Goal: Transaction & Acquisition: Purchase product/service

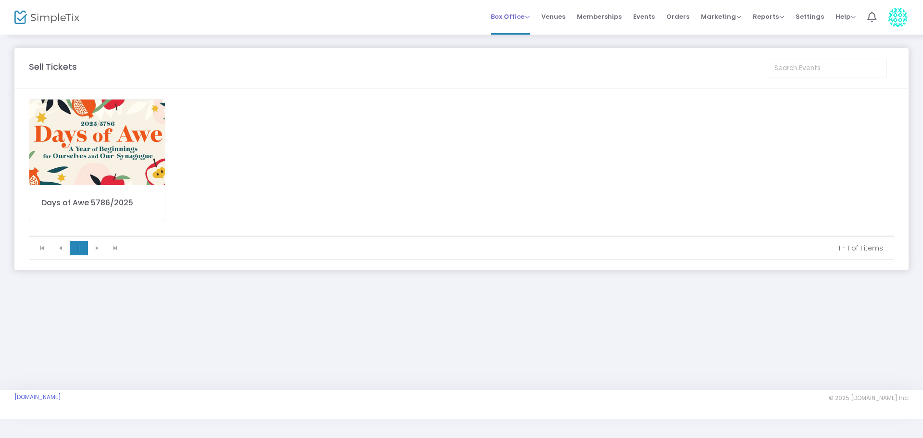
click at [530, 14] on span "Box Office" at bounding box center [510, 16] width 39 height 9
click at [519, 29] on li "Sell Tickets" at bounding box center [525, 32] width 69 height 19
click at [91, 147] on img at bounding box center [97, 143] width 136 height 86
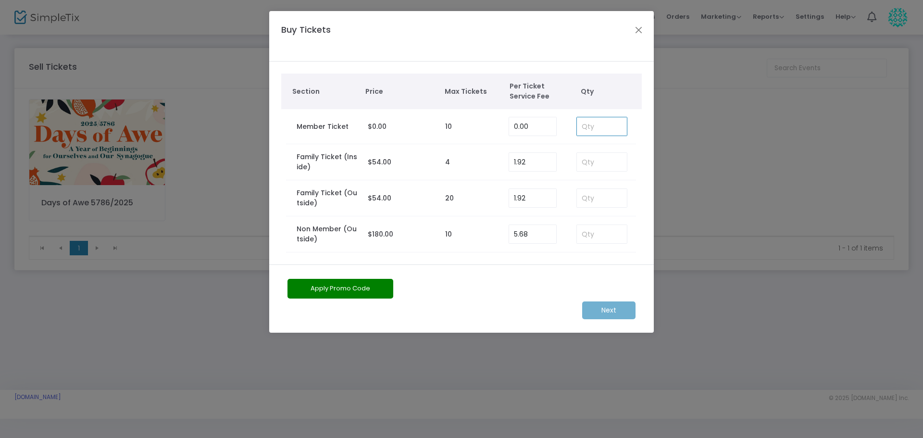
click at [614, 125] on input at bounding box center [602, 126] width 50 height 18
type input "2"
click at [611, 312] on m-button "Next" at bounding box center [608, 310] width 53 height 18
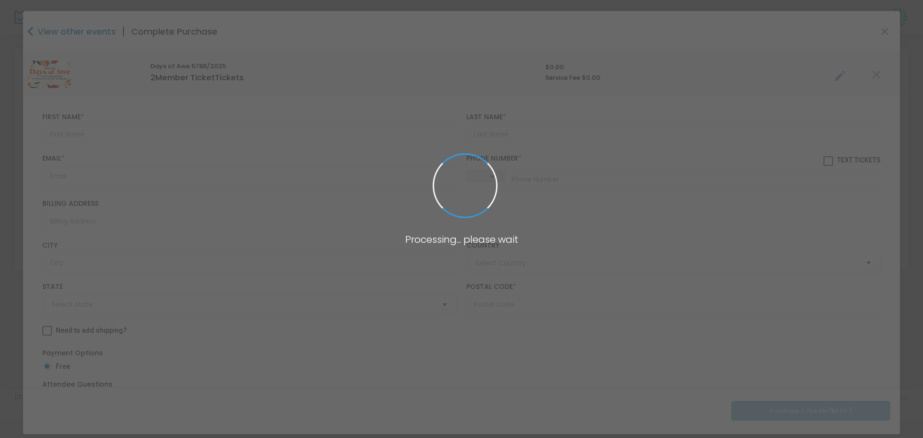
type input "[GEOGRAPHIC_DATA]"
type input "[US_STATE]"
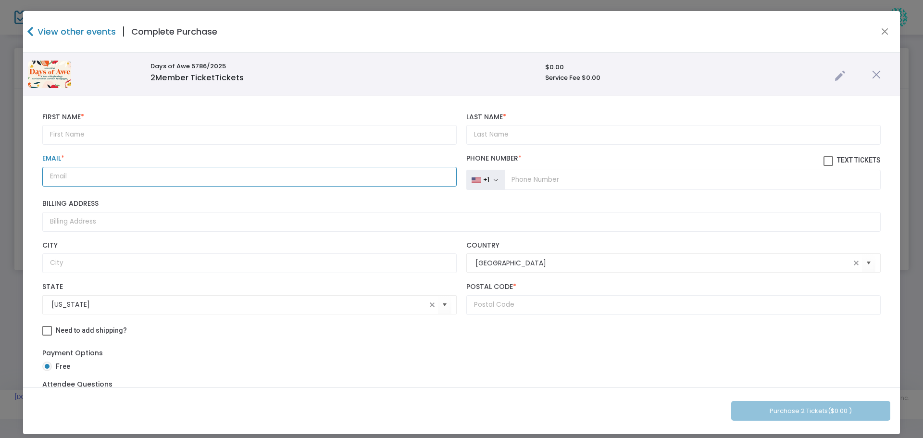
click at [54, 178] on input "Email *" at bounding box center [249, 177] width 414 height 20
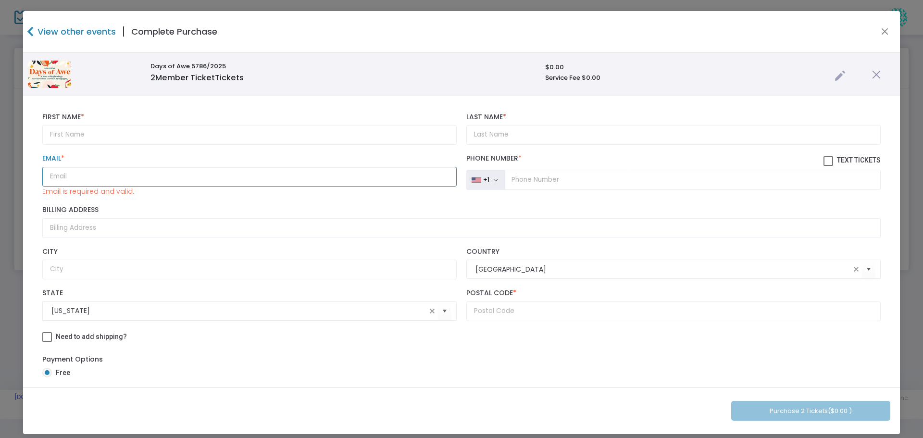
click at [60, 176] on input "Email *" at bounding box center [249, 177] width 414 height 20
paste input "[EMAIL_ADDRESS][DOMAIN_NAME]"
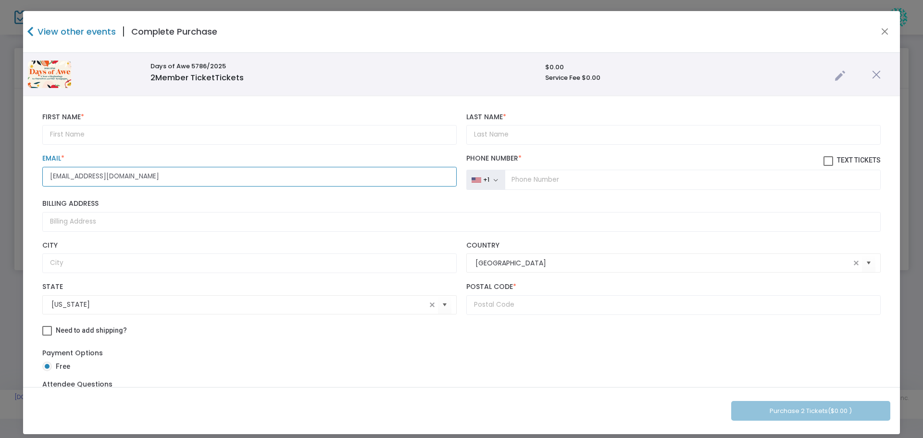
type input "[EMAIL_ADDRESS][DOMAIN_NAME]"
click at [69, 132] on input "text" at bounding box center [249, 135] width 414 height 20
click at [69, 132] on input "L" at bounding box center [249, 135] width 414 height 20
type input "[PERSON_NAME]"
type input "Berkun"
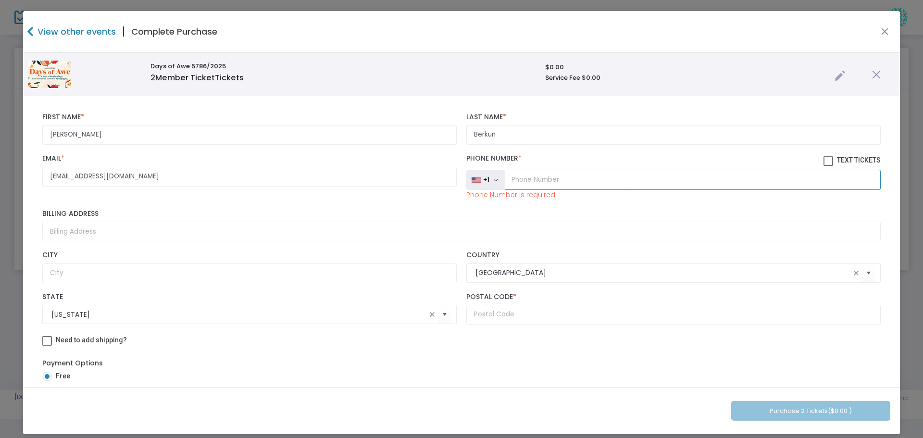
click at [522, 176] on input "tel" at bounding box center [693, 180] width 376 height 20
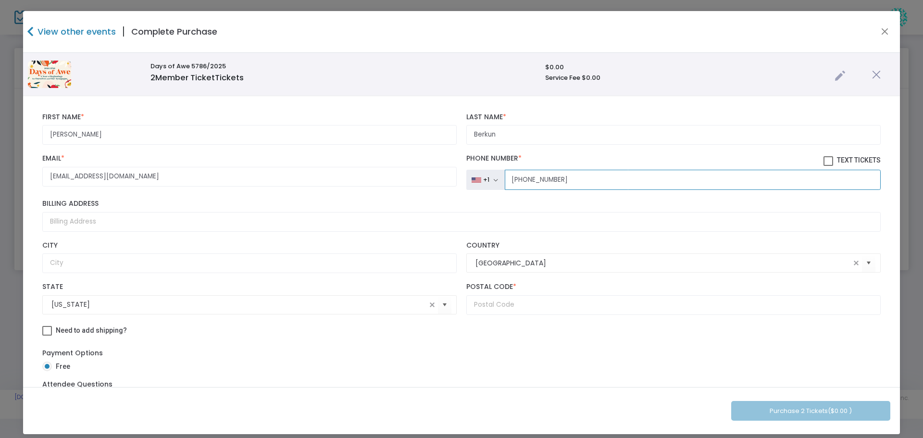
type input "[PHONE_NUMBER]"
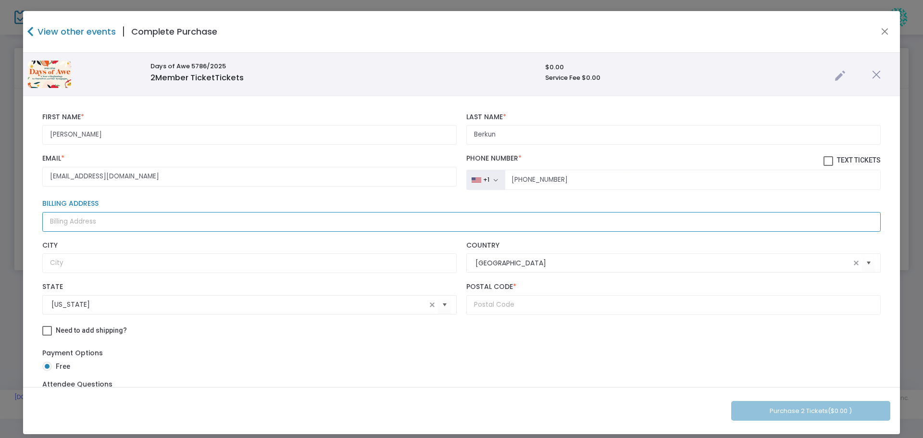
click at [64, 221] on input "Billing Address" at bounding box center [461, 222] width 838 height 20
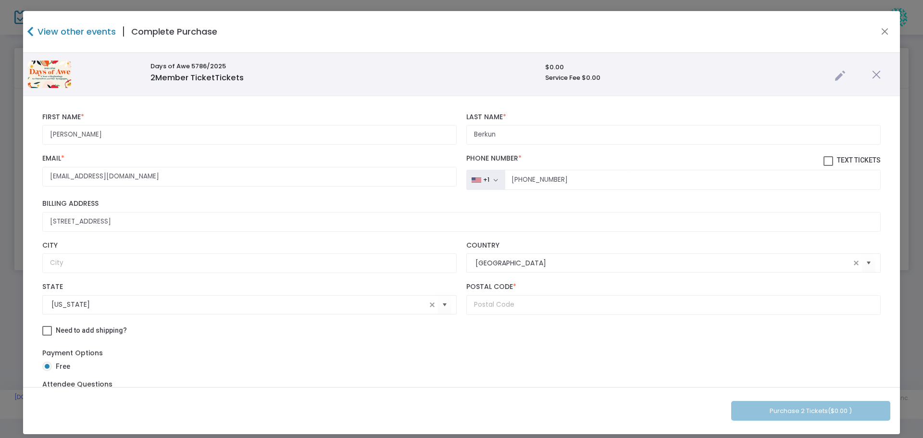
type input "[STREET_ADDRESS]"
type input "[GEOGRAPHIC_DATA]"
type input "11050"
drag, startPoint x: 888, startPoint y: 97, endPoint x: 890, endPoint y: 224, distance: 126.9
click at [890, 224] on div "Days of Awe 5786/2025 2 Member Ticket Tickets $0.00 Service Fee $0.00 [PERSON_N…" at bounding box center [461, 220] width 877 height 334
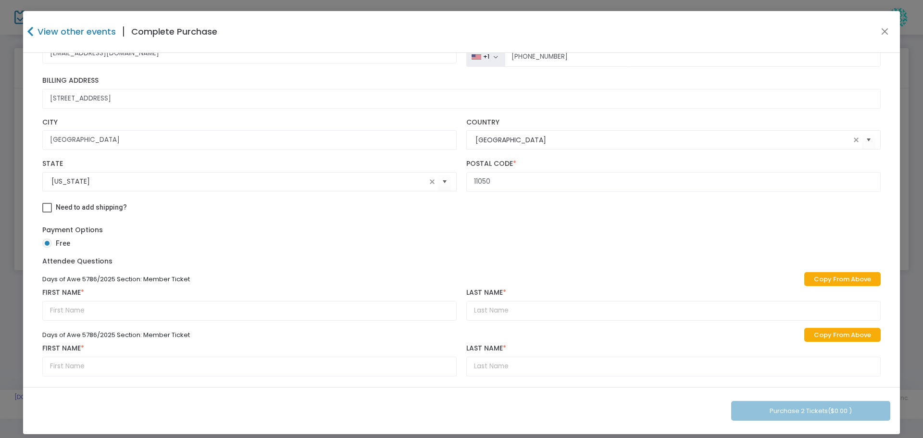
scroll to position [129, 0]
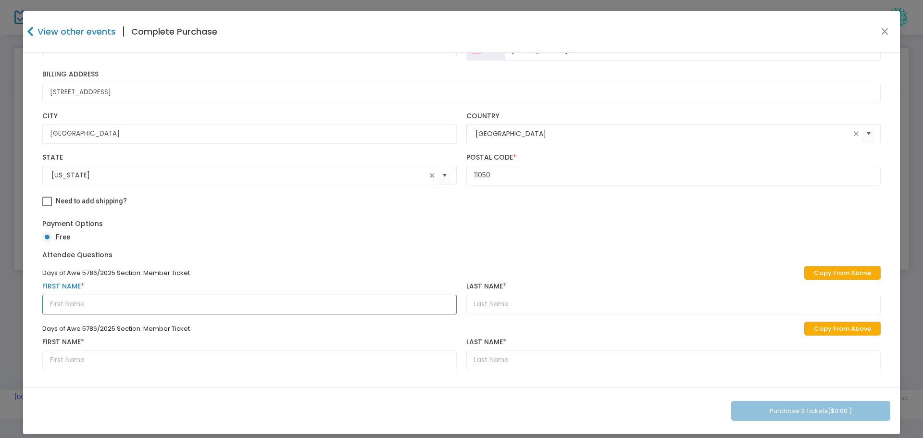
click at [128, 310] on input "text" at bounding box center [249, 305] width 414 height 20
type input "[PERSON_NAME]"
click at [185, 340] on label "First Name *" at bounding box center [249, 342] width 414 height 9
click at [512, 302] on input "[PERSON_NAME] (R" at bounding box center [673, 305] width 414 height 20
type input "[PERSON_NAME] (R)"
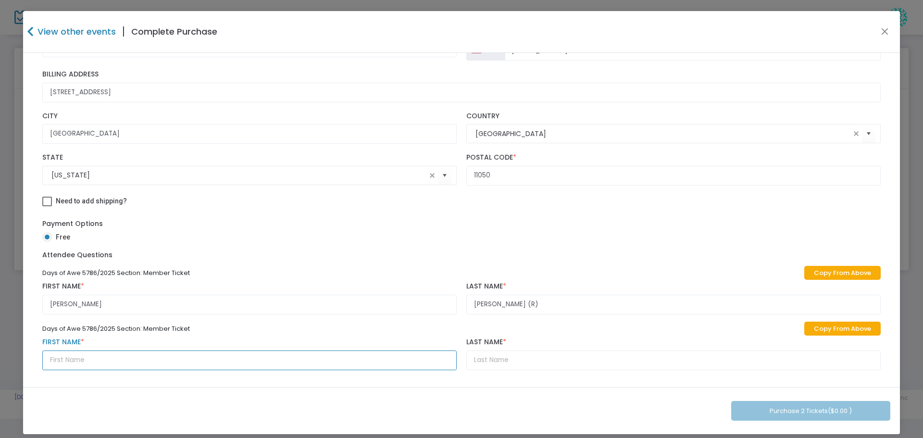
click at [104, 357] on input "text" at bounding box center [249, 360] width 414 height 20
type input "[PERSON_NAME]"
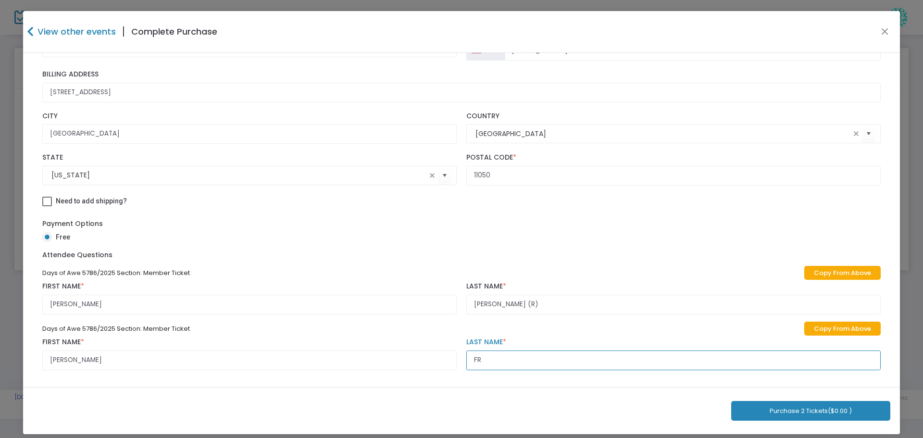
type input "F"
type input "[PERSON_NAME] (R)"
click at [97, 368] on input "[PERSON_NAME]" at bounding box center [249, 360] width 414 height 20
type input "d"
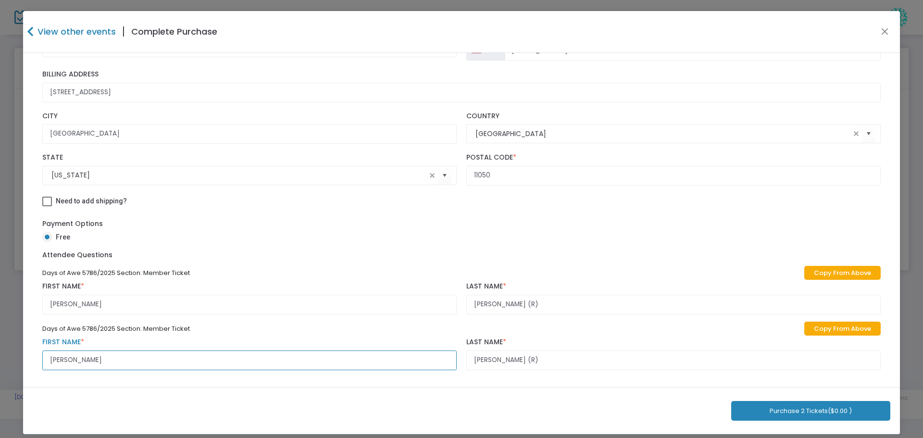
type input "[PERSON_NAME]"
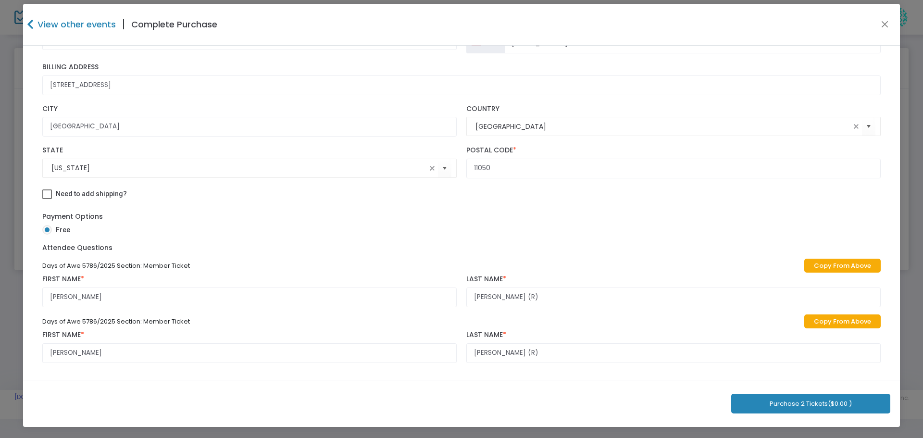
click at [802, 402] on button "Purchase 2 Tickets ($0.00 )" at bounding box center [810, 404] width 159 height 20
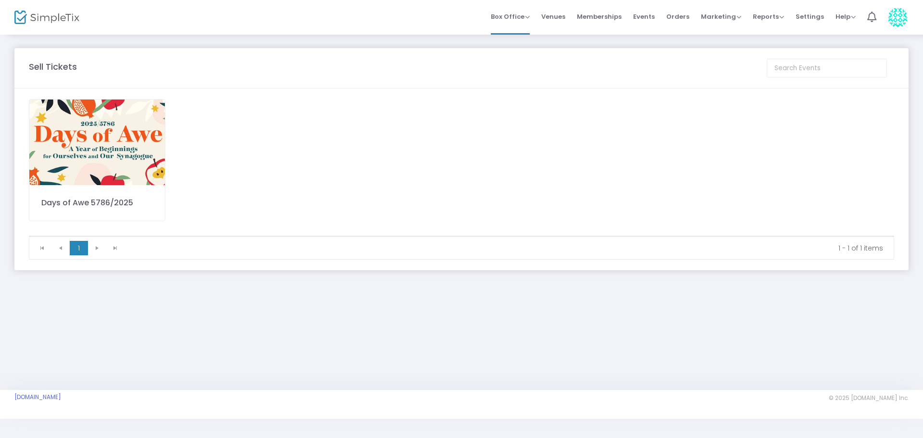
click at [520, 158] on div "Days of Awe 5786/2025" at bounding box center [461, 167] width 875 height 137
